Goal: Transaction & Acquisition: Book appointment/travel/reservation

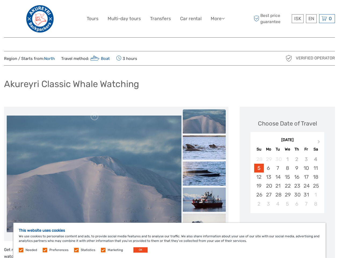
click at [217, 19] on link "More" at bounding box center [218, 19] width 14 height 8
click at [224, 18] on icon at bounding box center [223, 18] width 3 height 5
click at [298, 19] on span "ISK" at bounding box center [297, 18] width 7 height 5
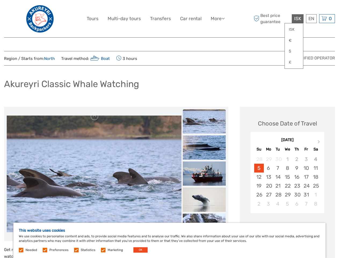
click at [311, 19] on div "EN English Español Deutsch" at bounding box center [311, 18] width 11 height 9
click at [327, 19] on div "0 Items Total 0 ISK Checkout The shopping cart is empty." at bounding box center [327, 18] width 16 height 9
click at [94, 174] on img at bounding box center [94, 173] width 175 height 117
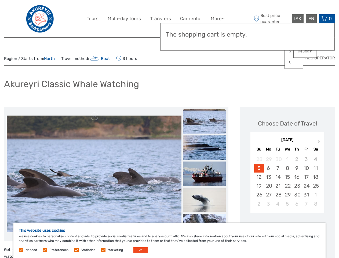
click at [95, 116] on link at bounding box center [95, 116] width 9 height 9
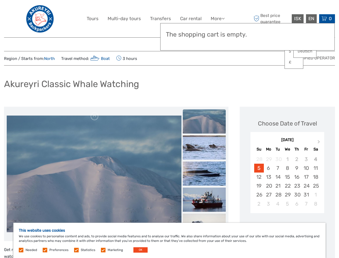
click at [204, 44] on div "Items Total 0 ISK Checkout The shopping cart is empty." at bounding box center [247, 36] width 175 height 27
click at [204, 43] on div "Items Total 0 ISK Checkout The shopping cart is empty." at bounding box center [247, 36] width 175 height 27
